Goal: Task Accomplishment & Management: Complete application form

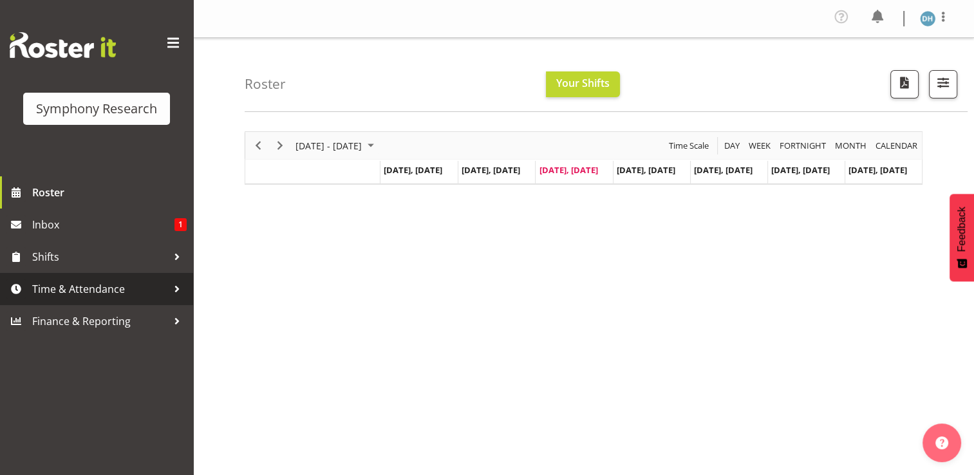
click at [67, 289] on span "Time & Attendance" at bounding box center [99, 288] width 135 height 19
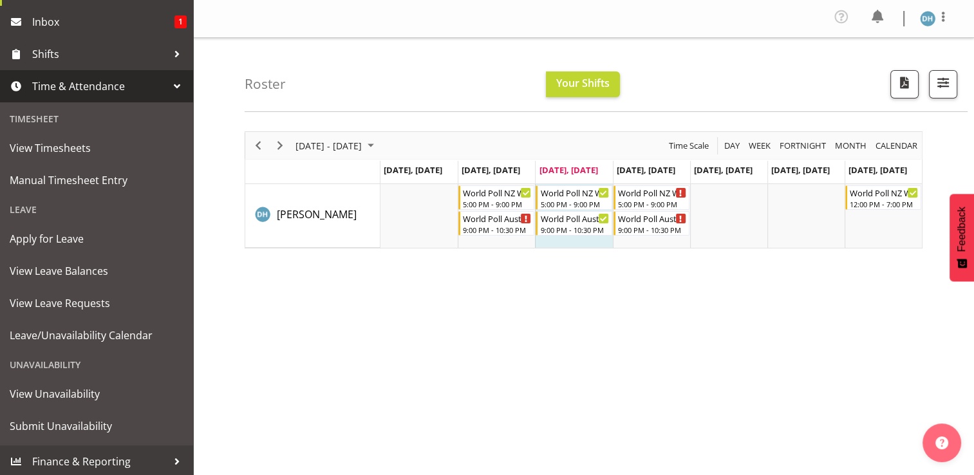
scroll to position [205, 0]
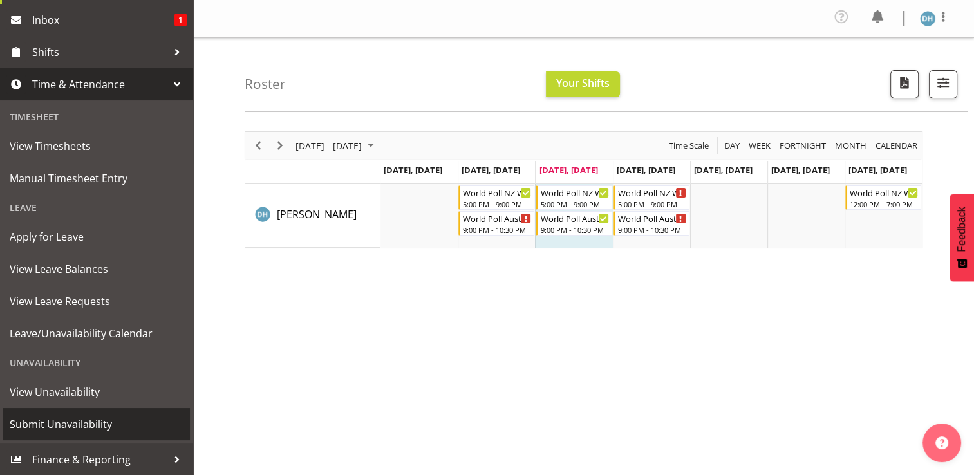
click at [59, 420] on span "Submit Unavailability" at bounding box center [97, 424] width 174 height 19
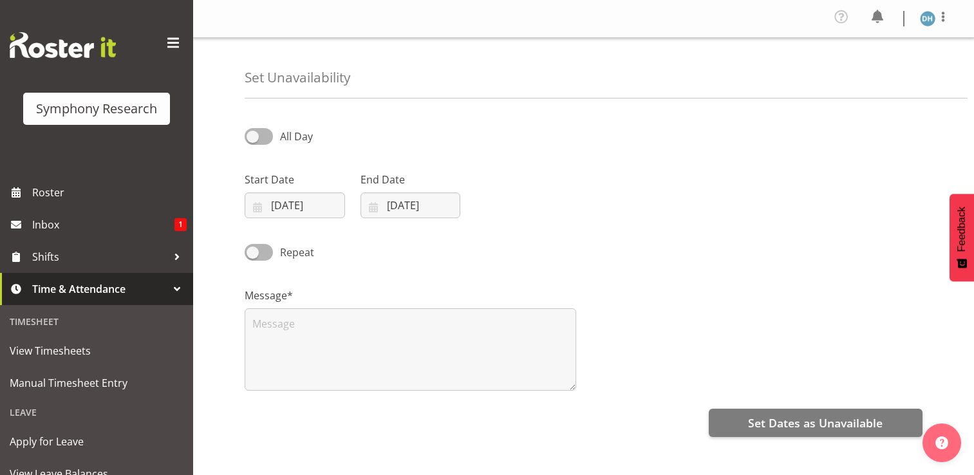
select select "8"
select select "2025"
click at [297, 205] on input "[DATE]" at bounding box center [295, 205] width 100 height 26
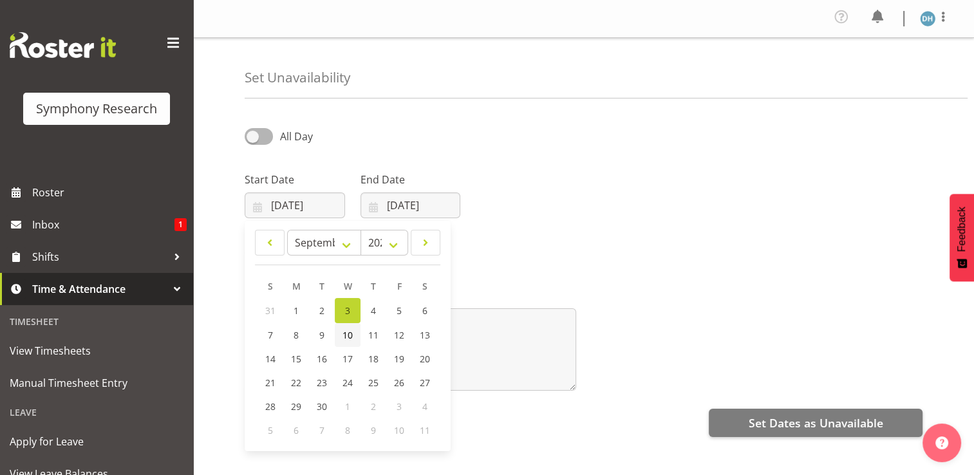
click at [349, 337] on span "10" at bounding box center [347, 335] width 10 height 12
type input "10/09/2025"
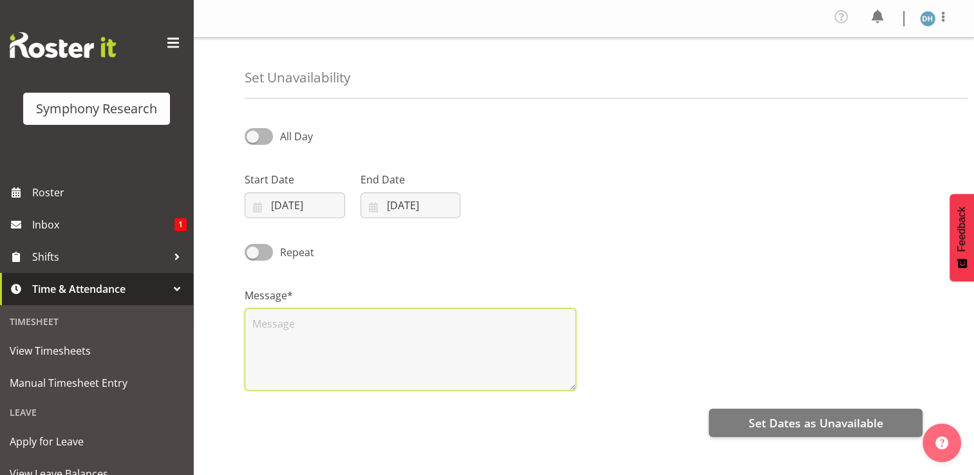
click at [312, 331] on textarea at bounding box center [410, 349] width 331 height 82
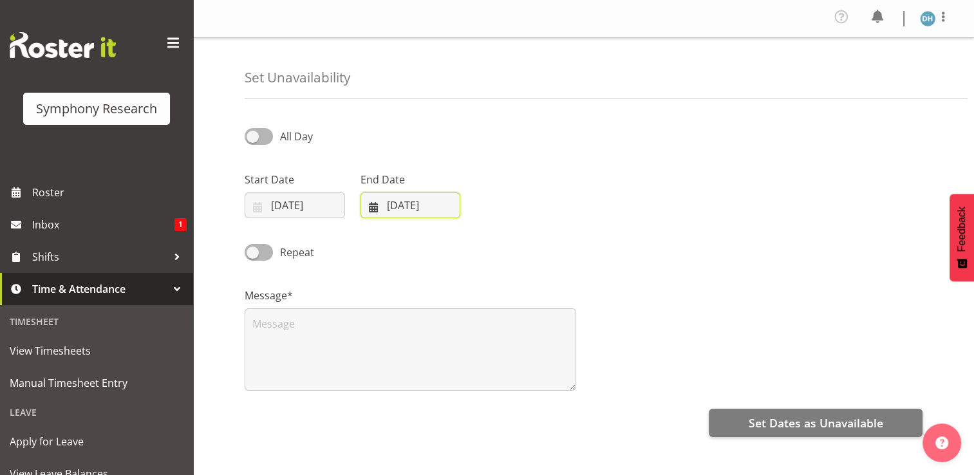
click at [396, 203] on input "03/09/2025" at bounding box center [410, 205] width 100 height 26
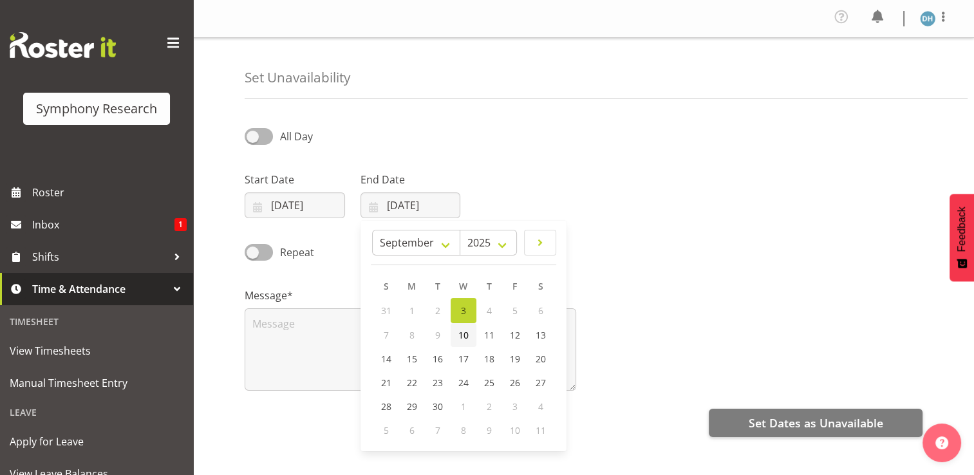
click at [466, 336] on span "10" at bounding box center [463, 335] width 10 height 12
type input "10/09/2025"
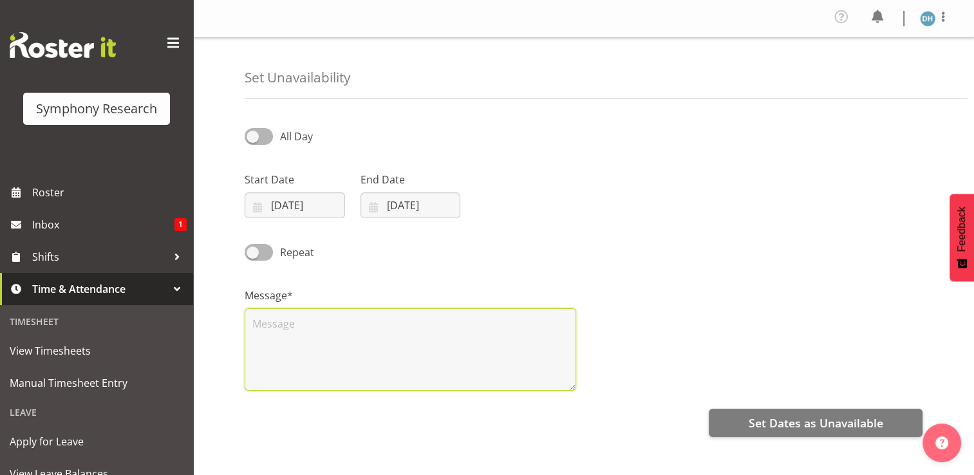
click at [334, 333] on textarea at bounding box center [410, 349] width 331 height 82
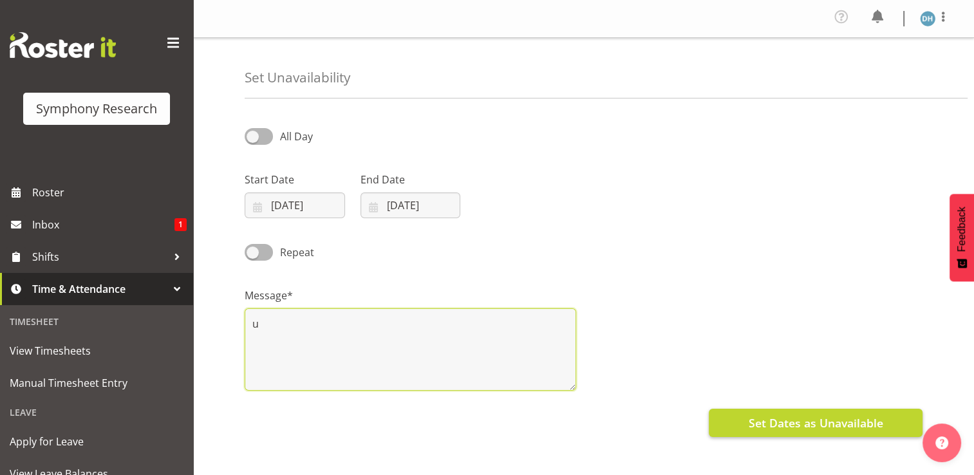
type textarea "u"
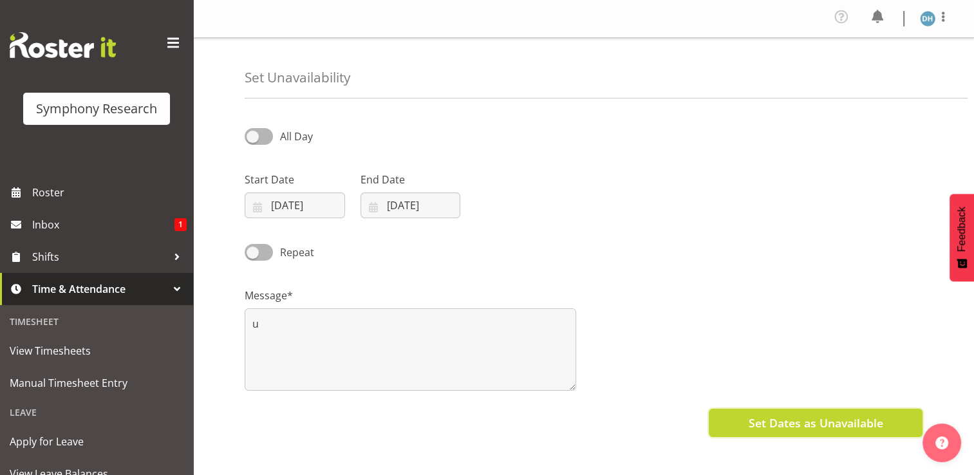
click at [860, 422] on span "Set Dates as Unavailable" at bounding box center [815, 423] width 135 height 17
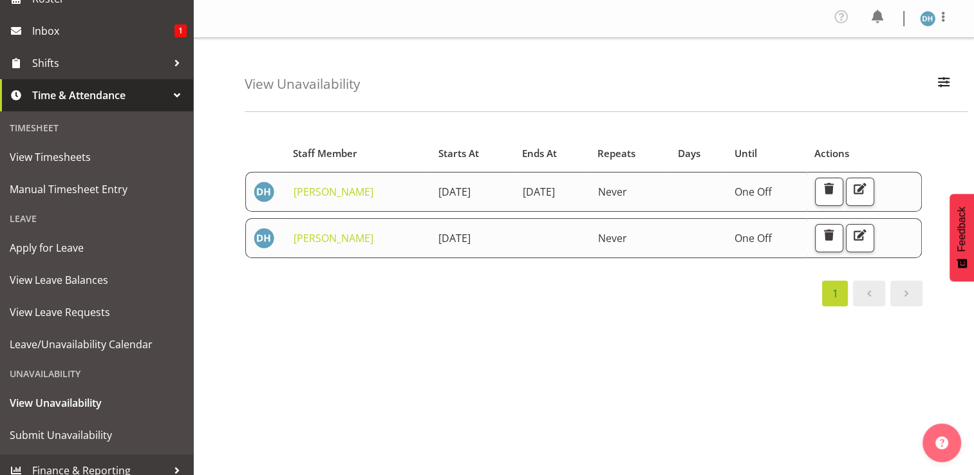
scroll to position [205, 0]
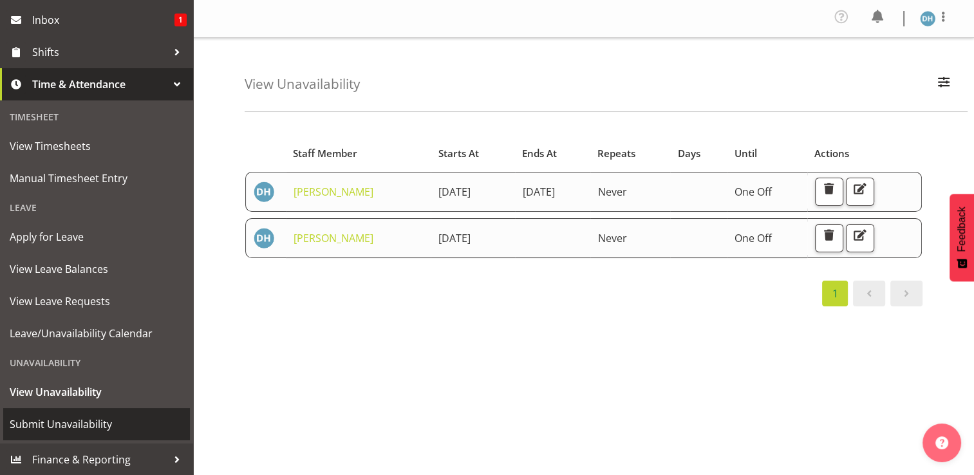
click at [89, 424] on span "Submit Unavailability" at bounding box center [97, 424] width 174 height 19
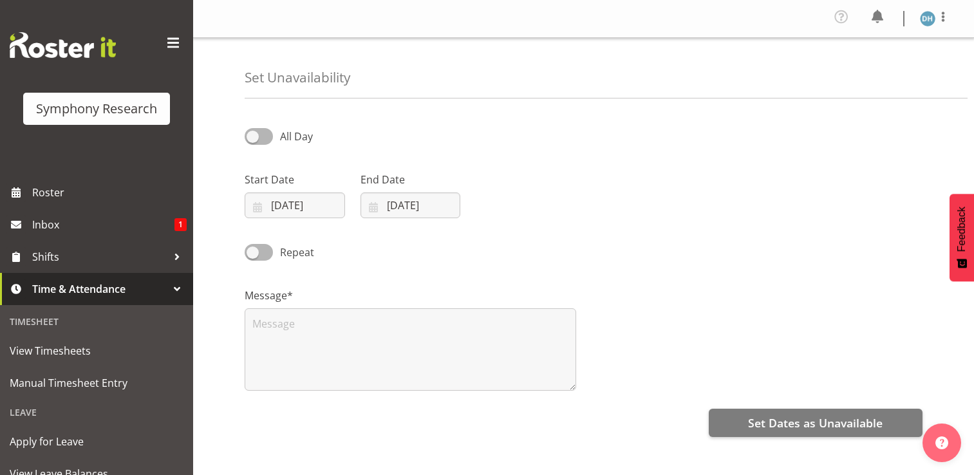
select select "8"
select select "2025"
click at [293, 207] on input "[DATE]" at bounding box center [295, 205] width 100 height 26
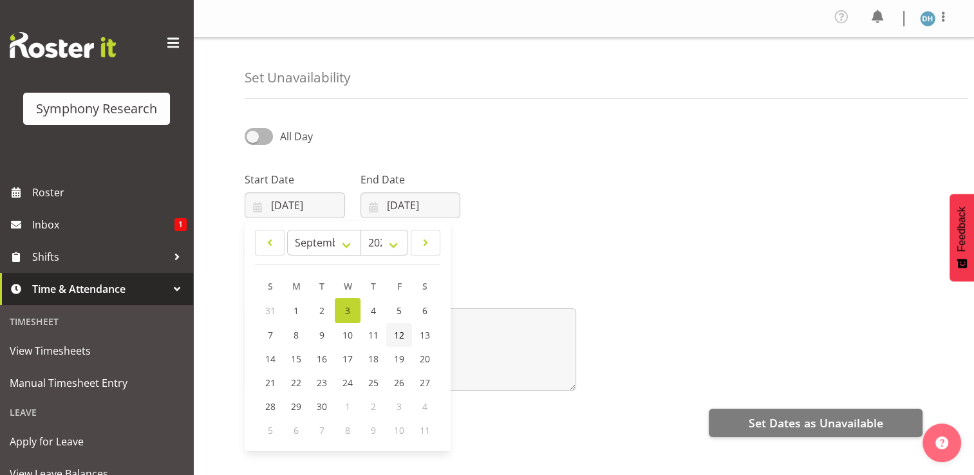
click at [402, 336] on span "12" at bounding box center [399, 335] width 10 height 12
type input "12/09/2025"
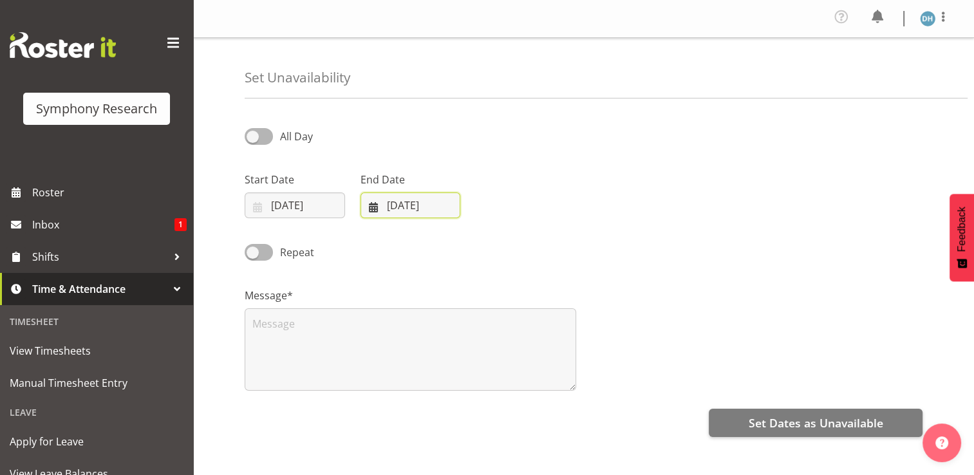
click at [413, 200] on input "03/09/2025" at bounding box center [410, 205] width 100 height 26
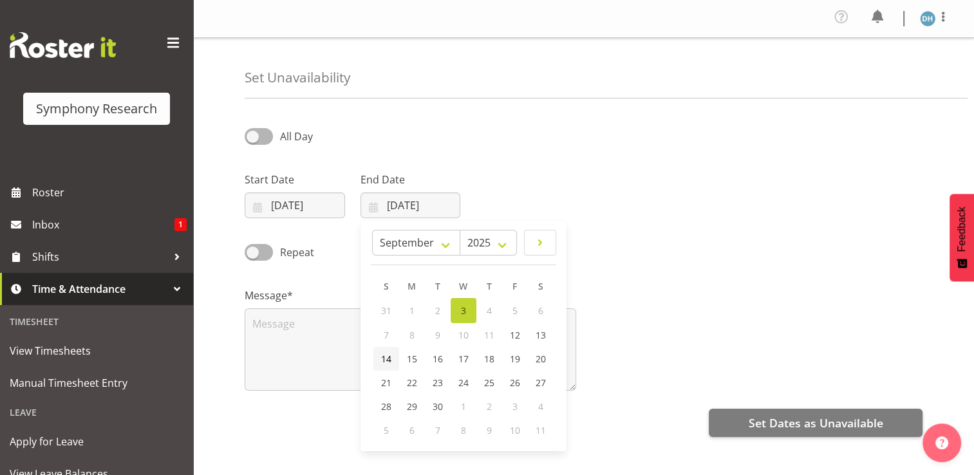
click at [386, 359] on span "14" at bounding box center [386, 359] width 10 height 12
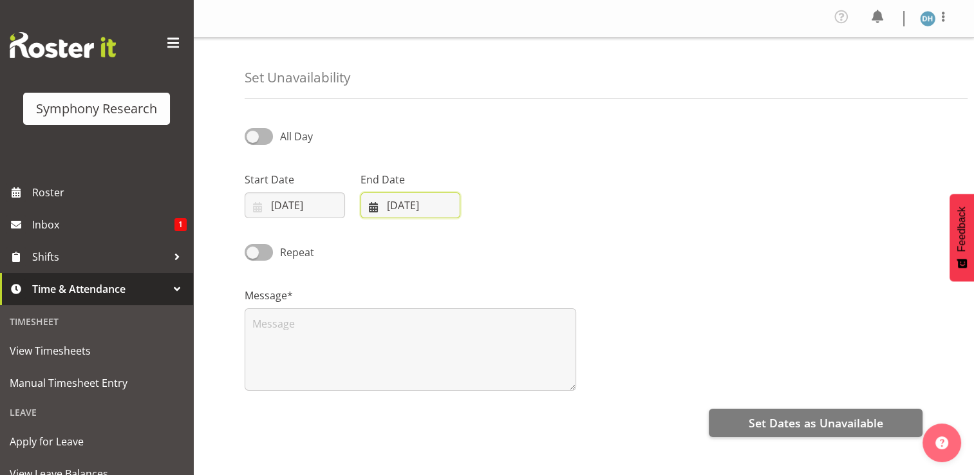
click at [404, 207] on input "14/09/2025" at bounding box center [410, 205] width 100 height 26
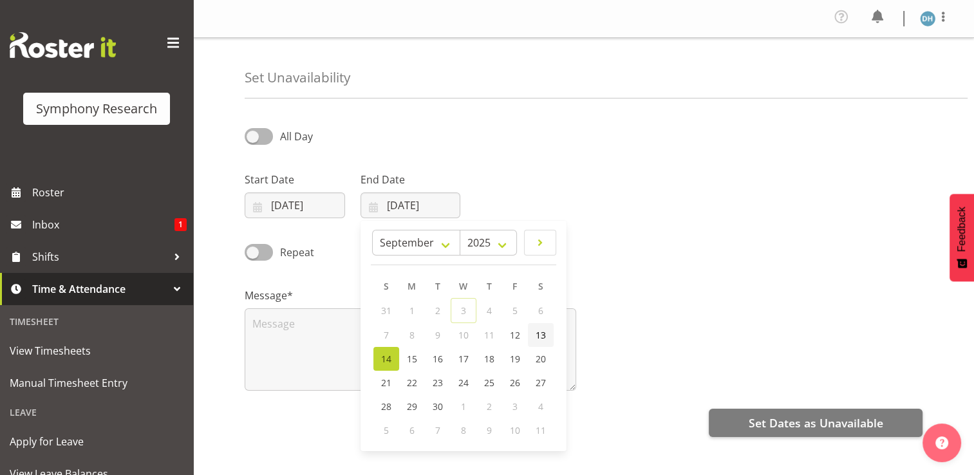
click at [543, 337] on span "13" at bounding box center [541, 335] width 10 height 12
type input "13/09/2025"
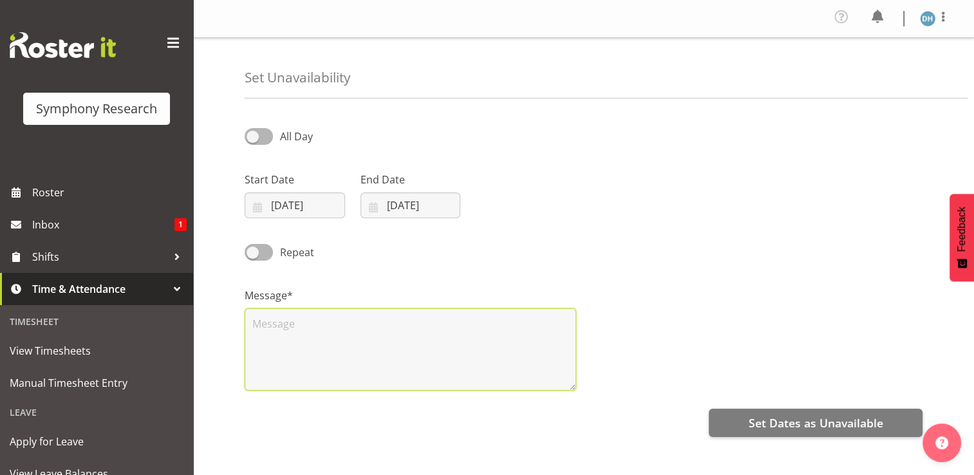
click at [309, 329] on textarea at bounding box center [410, 349] width 331 height 82
click at [312, 329] on textarea at bounding box center [410, 349] width 331 height 82
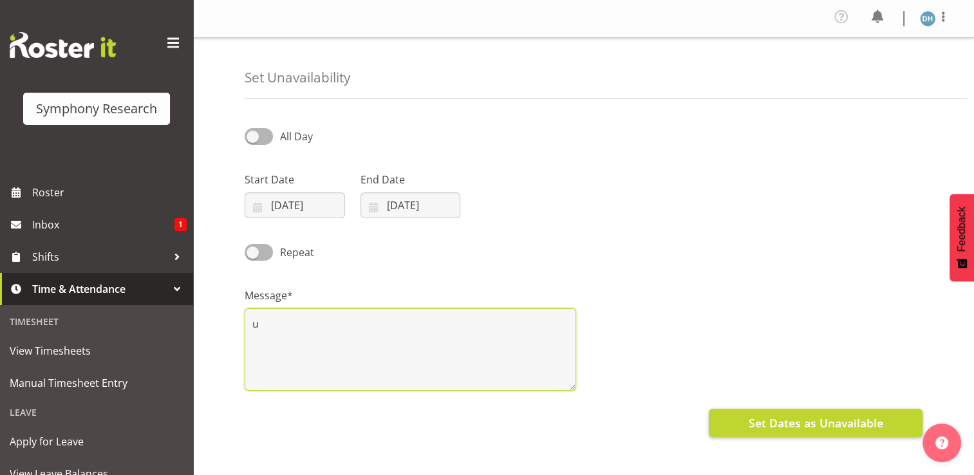
type textarea "u"
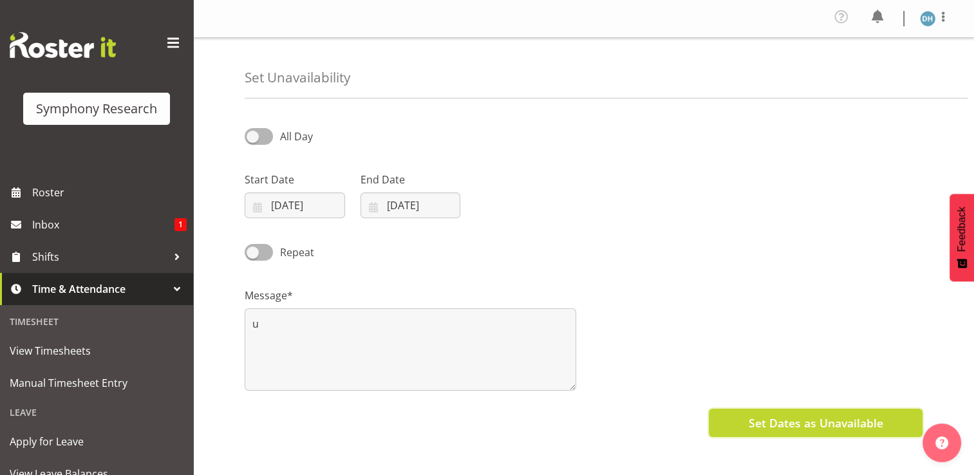
click at [765, 425] on span "Set Dates as Unavailable" at bounding box center [815, 423] width 135 height 17
